Goal: Task Accomplishment & Management: Use online tool/utility

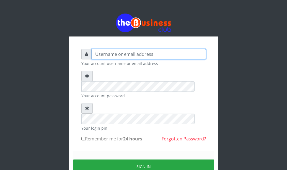
type input "Ahmed2222"
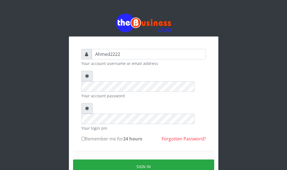
click at [84, 137] on input "Remember me for 24 hours" at bounding box center [83, 139] width 4 height 4
checkbox input "true"
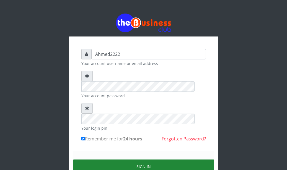
click at [92, 160] on button "Sign in" at bounding box center [143, 167] width 141 height 14
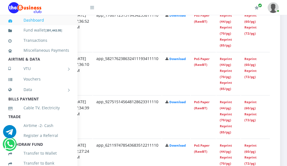
scroll to position [384, 124]
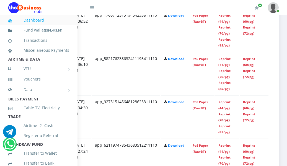
click at [222, 113] on link "Reprint (70/pg)" at bounding box center [224, 117] width 12 height 10
click at [92, 38] on td "app_176671251319454233811110" at bounding box center [126, 30] width 69 height 43
click at [220, 105] on link "Reprint (44/pg)" at bounding box center [224, 105] width 12 height 10
click at [224, 64] on link "Reprint (44/pg)" at bounding box center [224, 62] width 12 height 10
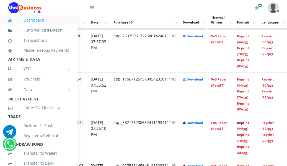
scroll to position [321, 124]
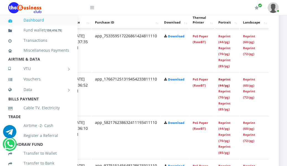
click at [219, 81] on link "Reprint (44/pg)" at bounding box center [224, 82] width 12 height 10
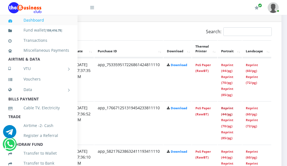
scroll to position [292, 114]
click at [231, 71] on link "Reprint (44/pg)" at bounding box center [226, 68] width 12 height 10
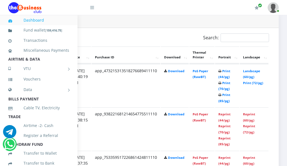
scroll to position [286, 124]
click at [224, 73] on link "Print (44/pg)" at bounding box center [224, 74] width 12 height 10
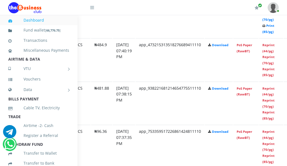
scroll to position [353, 89]
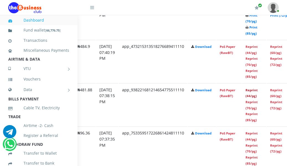
click at [256, 91] on link "Reprint (44/pg)" at bounding box center [251, 93] width 12 height 10
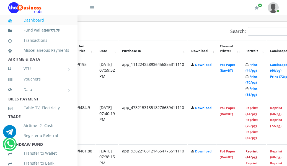
scroll to position [292, 89]
click at [256, 71] on link "Print (44/pg)" at bounding box center [251, 68] width 12 height 10
